Goal: Task Accomplishment & Management: Manage account settings

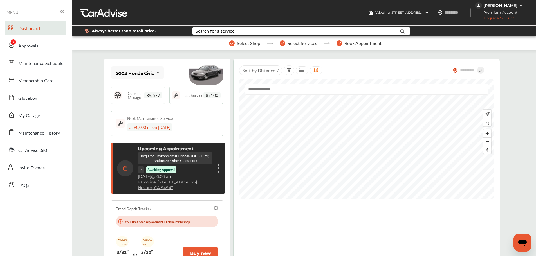
click at [42, 46] on link "Approvals" at bounding box center [35, 45] width 61 height 15
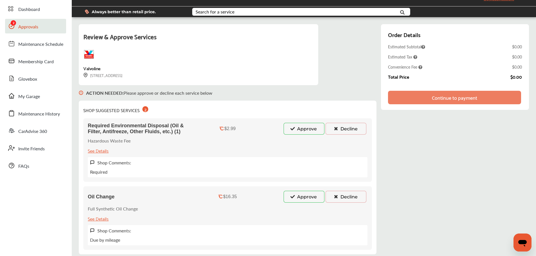
scroll to position [28, 0]
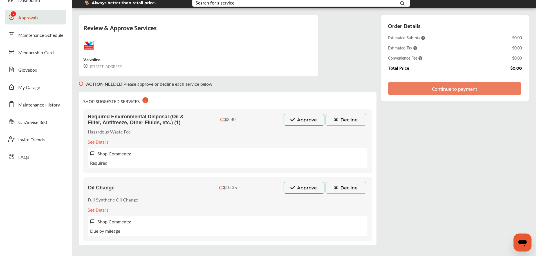
click at [298, 193] on button "Approve" at bounding box center [303, 188] width 41 height 12
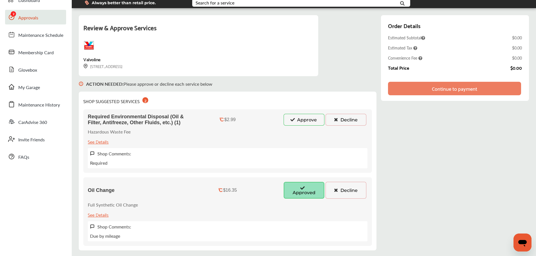
click at [297, 126] on div "Required Environmental Disposal (Oil & Filter, Antifreeze, Other Fluids, etc.) …" at bounding box center [227, 141] width 288 height 64
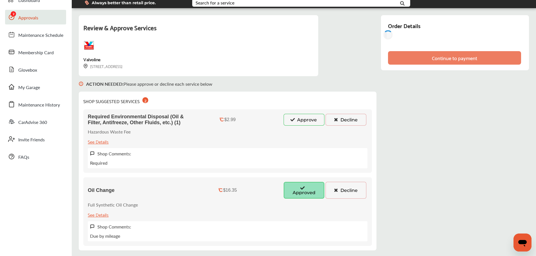
click at [292, 121] on icon at bounding box center [292, 120] width 5 height 4
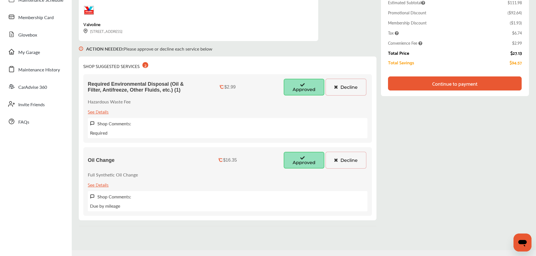
scroll to position [50, 0]
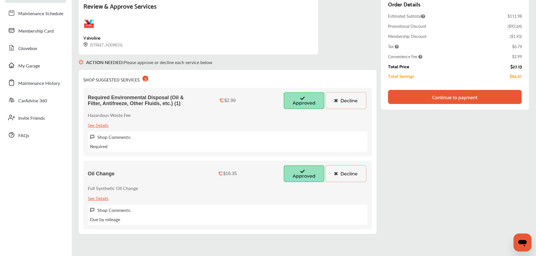
click at [477, 98] on div "Continue to payment" at bounding box center [455, 97] width 48 height 6
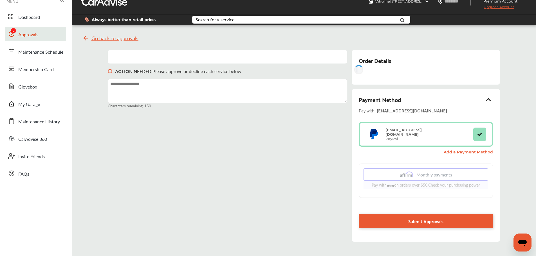
scroll to position [0, 0]
